Goal: Task Accomplishment & Management: Manage account settings

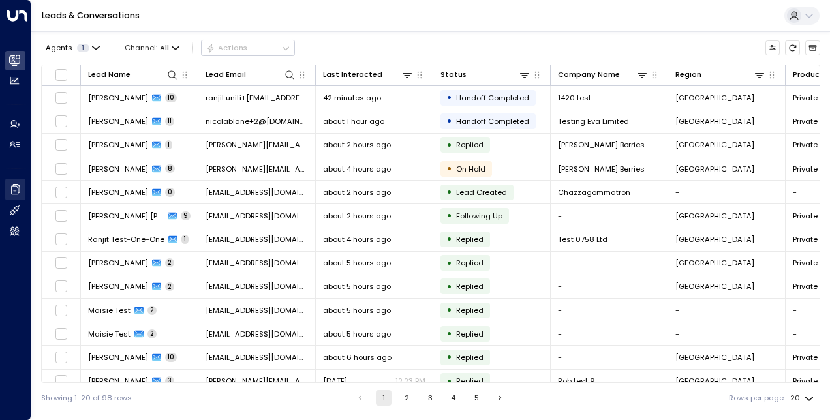
click at [23, 187] on link "Company Data Company Data" at bounding box center [15, 190] width 20 height 22
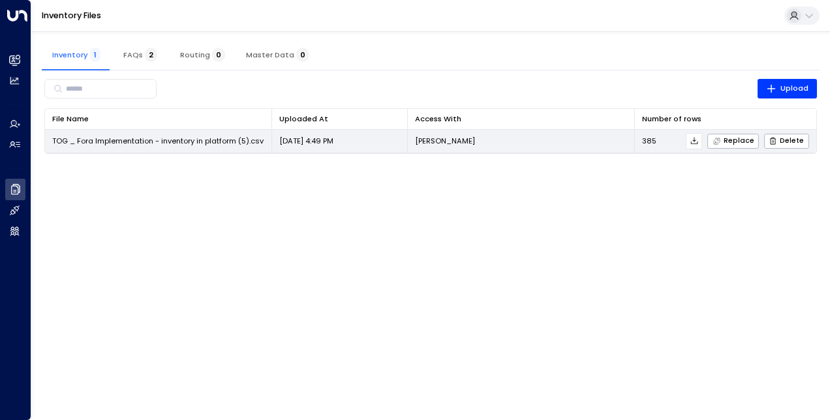
click at [699, 142] on icon at bounding box center [693, 140] width 9 height 9
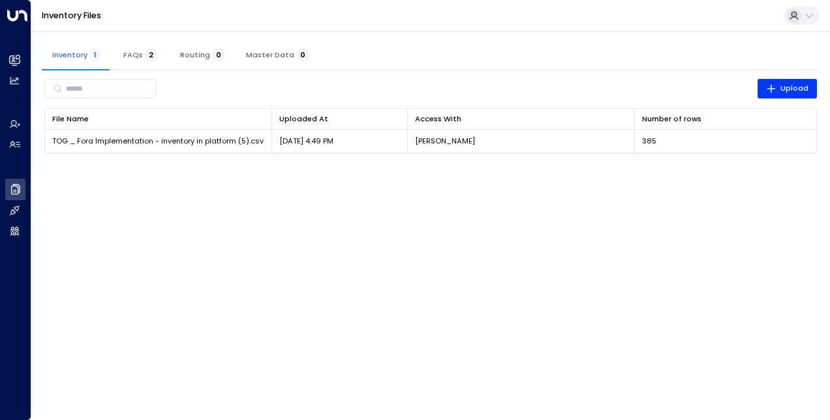
click at [459, 167] on html "Overview Leads & Conversations Leads & Conversations Analytics Analytics Agents…" at bounding box center [415, 83] width 830 height 167
drag, startPoint x: 685, startPoint y: 5, endPoint x: 422, endPoint y: 254, distance: 362.7
click at [422, 167] on html "Overview Leads & Conversations Leads & Conversations Analytics Analytics Agents…" at bounding box center [415, 83] width 830 height 167
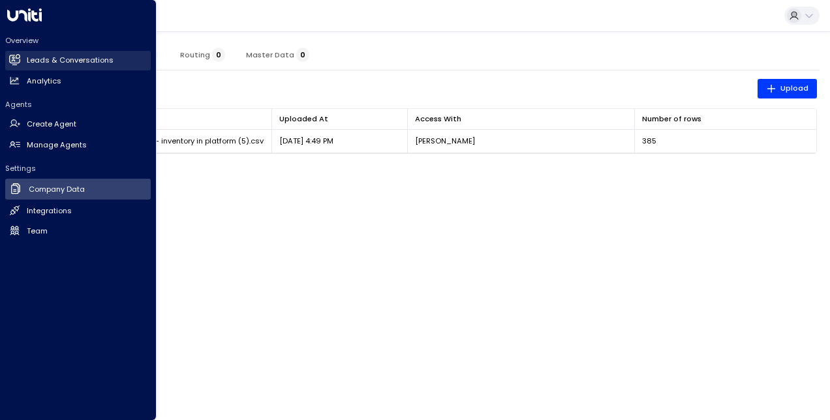
click at [57, 64] on h2 "Leads & Conversations" at bounding box center [70, 60] width 87 height 11
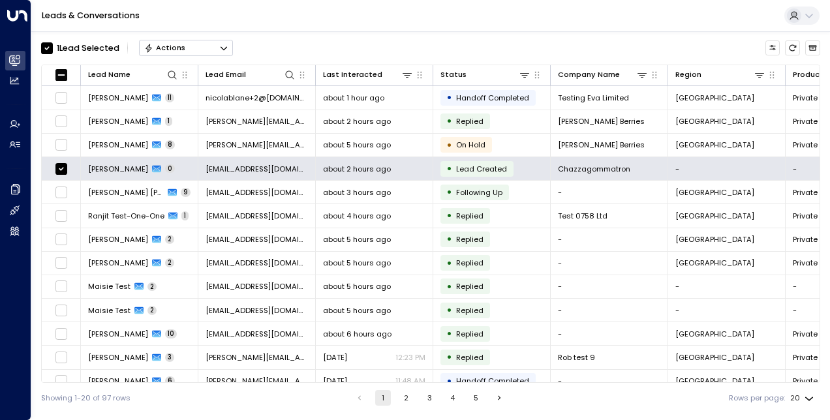
click at [218, 48] on button "Actions" at bounding box center [186, 48] width 94 height 16
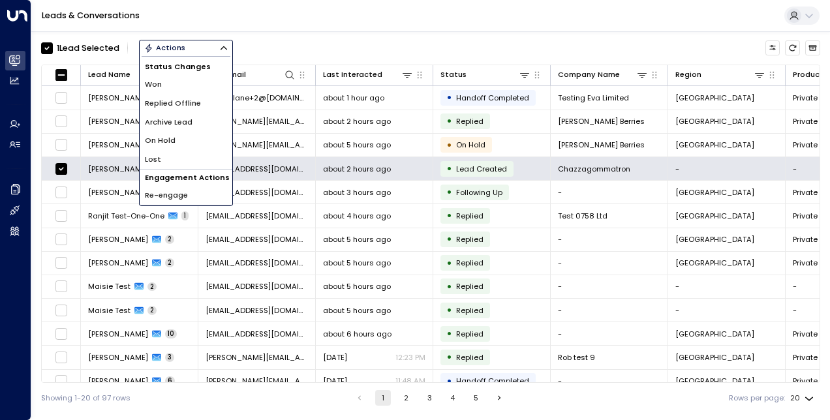
click at [205, 120] on li "Archive Lead" at bounding box center [186, 122] width 93 height 19
